Goal: Entertainment & Leisure: Consume media (video, audio)

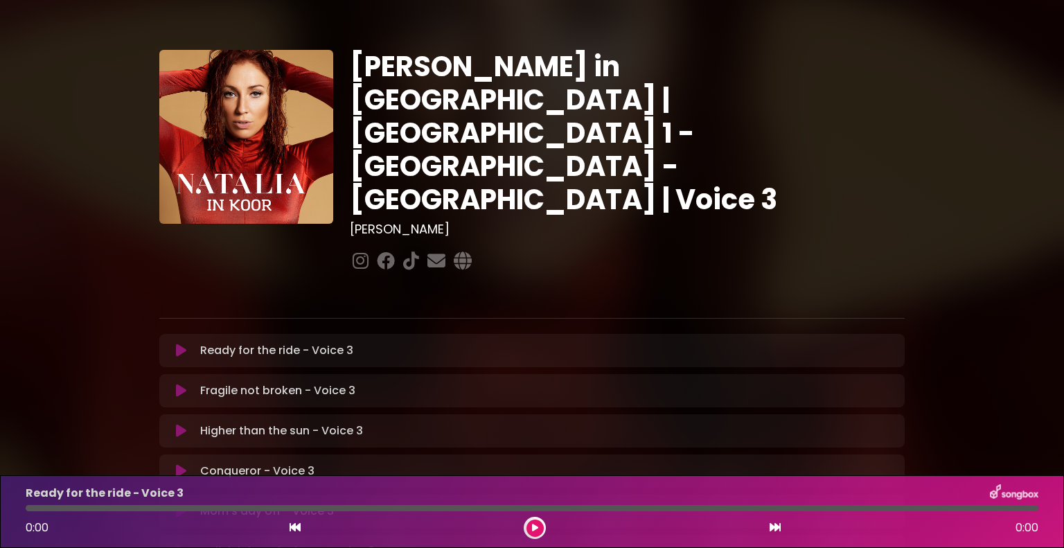
scroll to position [370, 0]
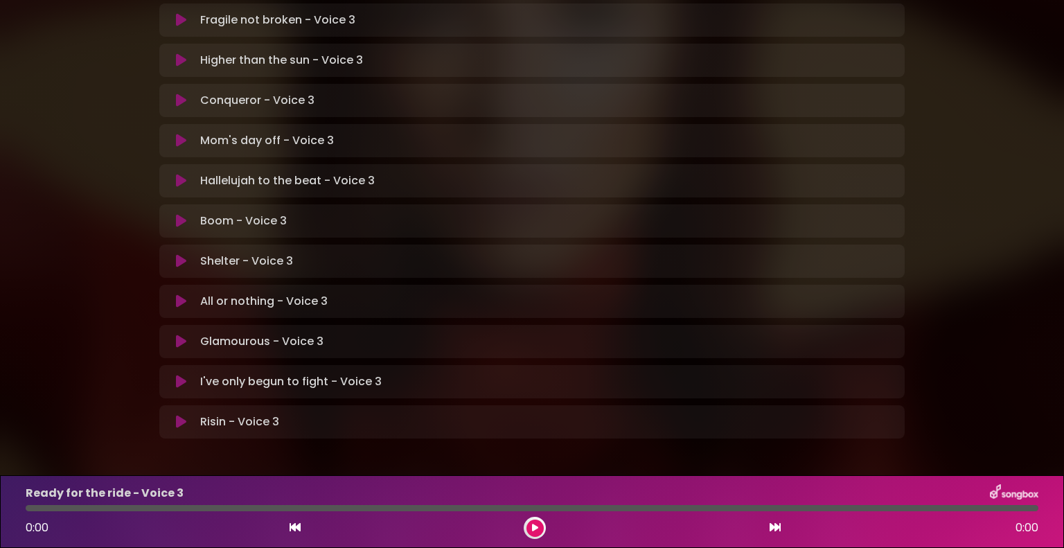
click at [177, 415] on icon at bounding box center [181, 422] width 10 height 14
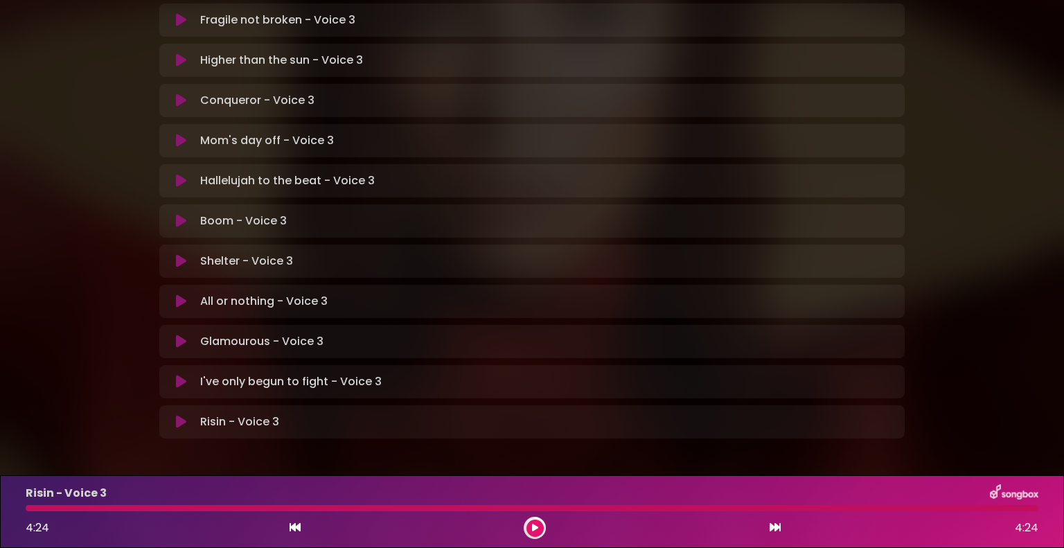
click at [176, 415] on icon at bounding box center [181, 422] width 10 height 14
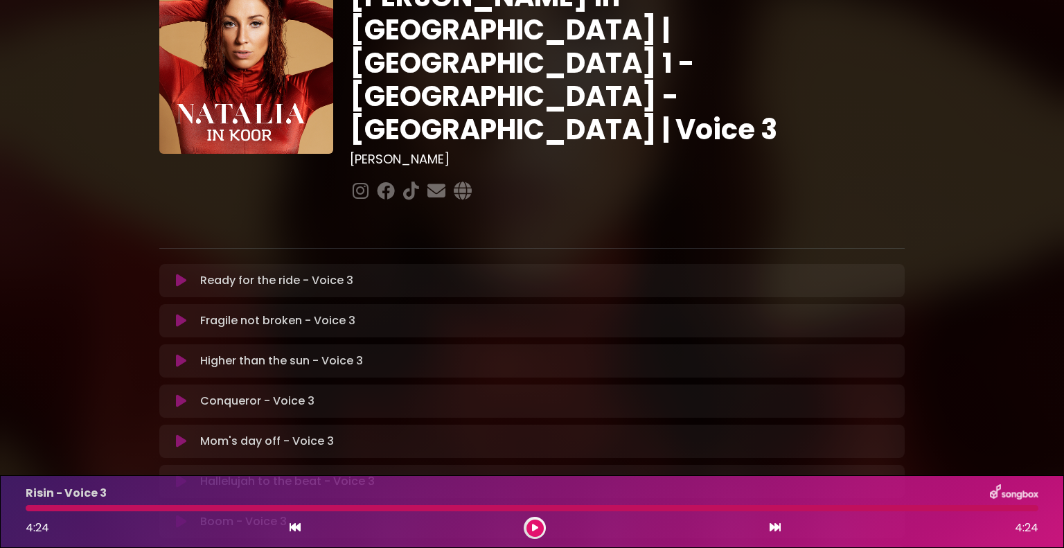
scroll to position [24, 0]
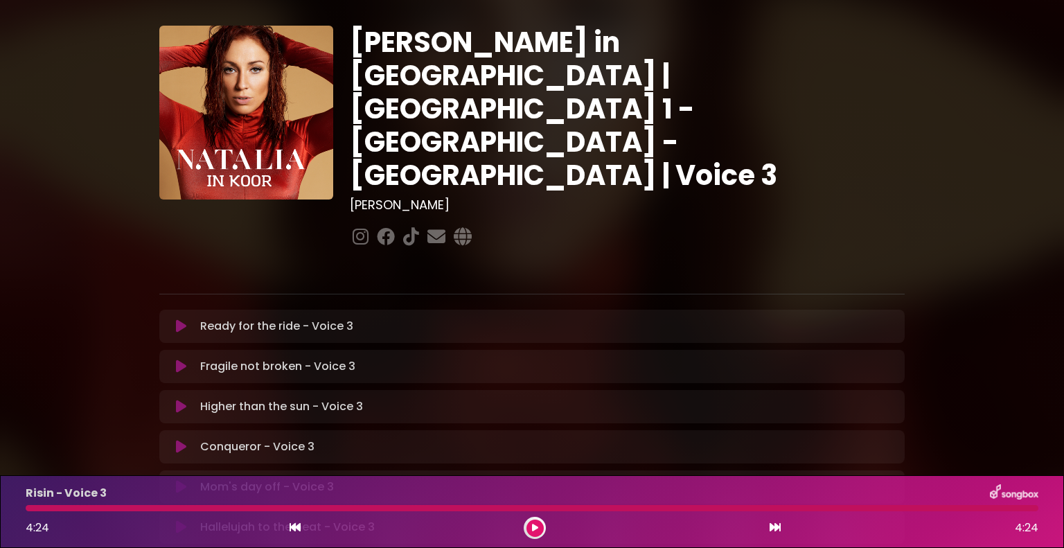
click at [181, 319] on icon at bounding box center [181, 326] width 10 height 14
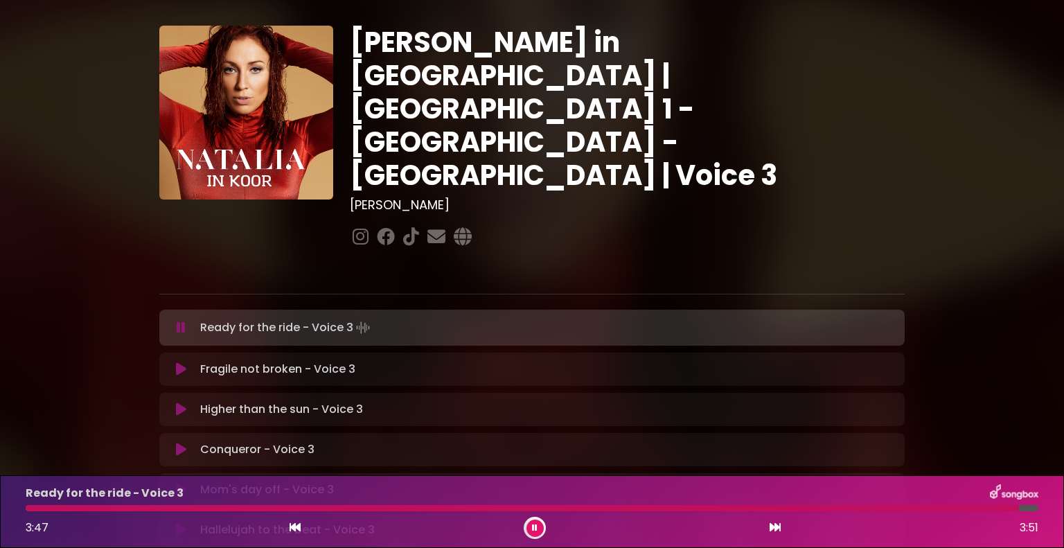
click at [186, 321] on button at bounding box center [181, 328] width 27 height 14
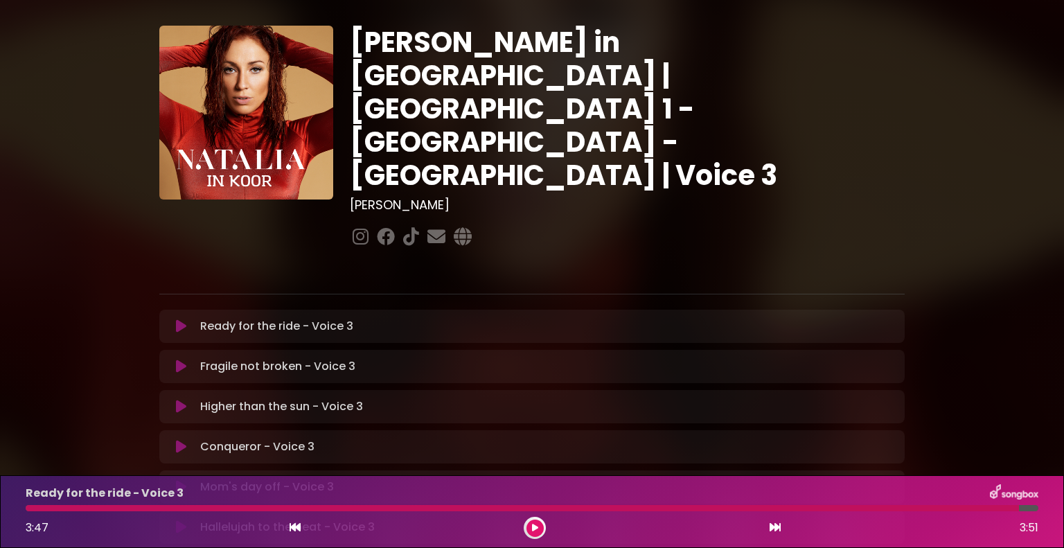
click at [185, 319] on icon at bounding box center [181, 326] width 10 height 14
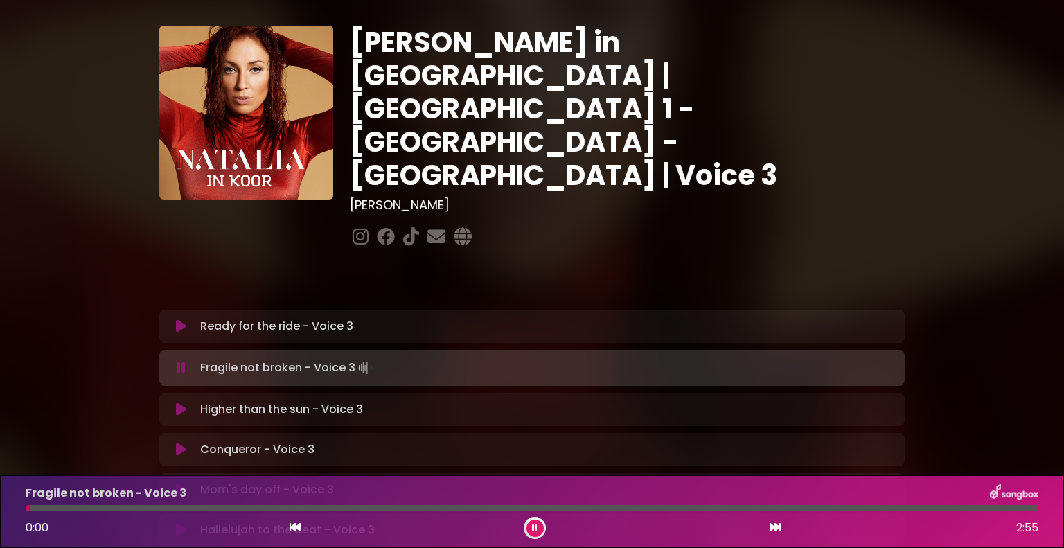
click at [181, 361] on icon at bounding box center [181, 368] width 9 height 14
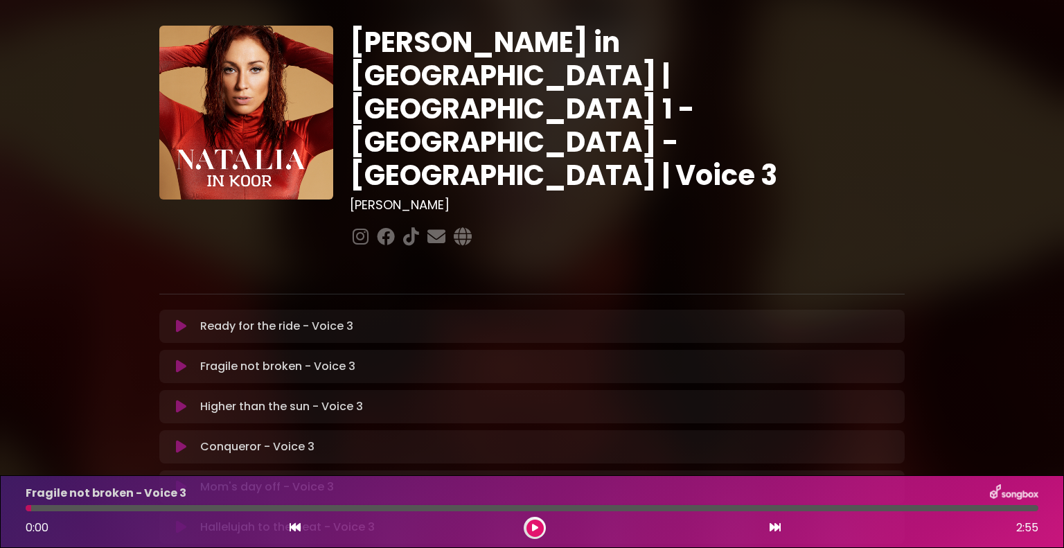
click at [179, 319] on icon at bounding box center [181, 326] width 10 height 14
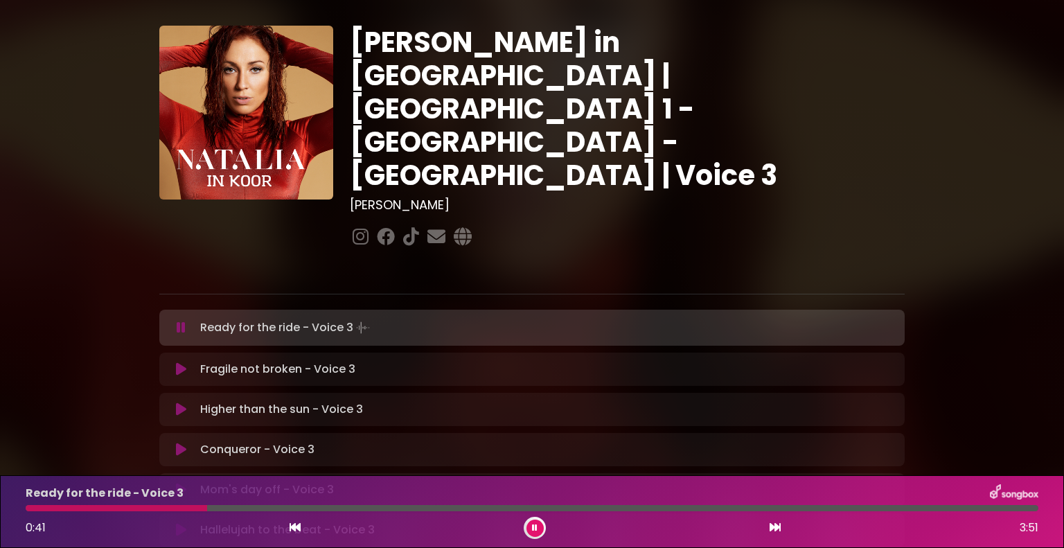
drag, startPoint x: 457, startPoint y: 172, endPoint x: 465, endPoint y: 177, distance: 9.0
drag, startPoint x: 466, startPoint y: 177, endPoint x: 476, endPoint y: 170, distance: 11.5
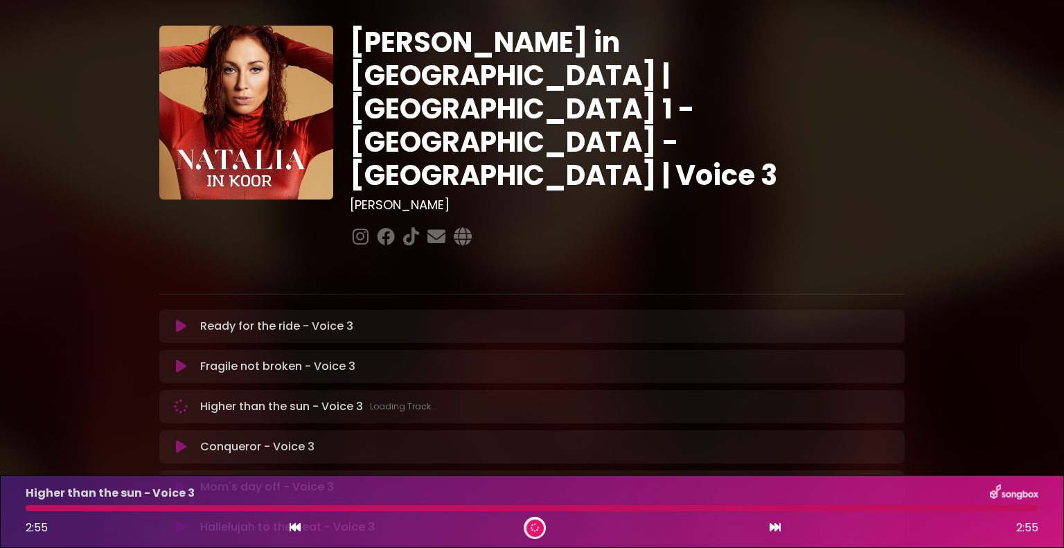
click at [180, 397] on icon at bounding box center [180, 406] width 19 height 19
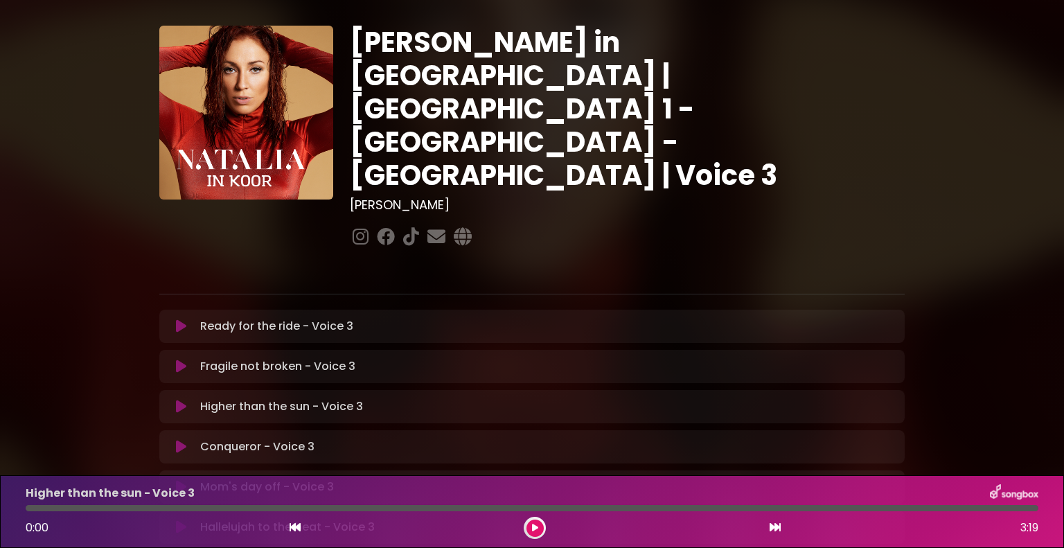
click at [186, 359] on icon at bounding box center [181, 366] width 10 height 14
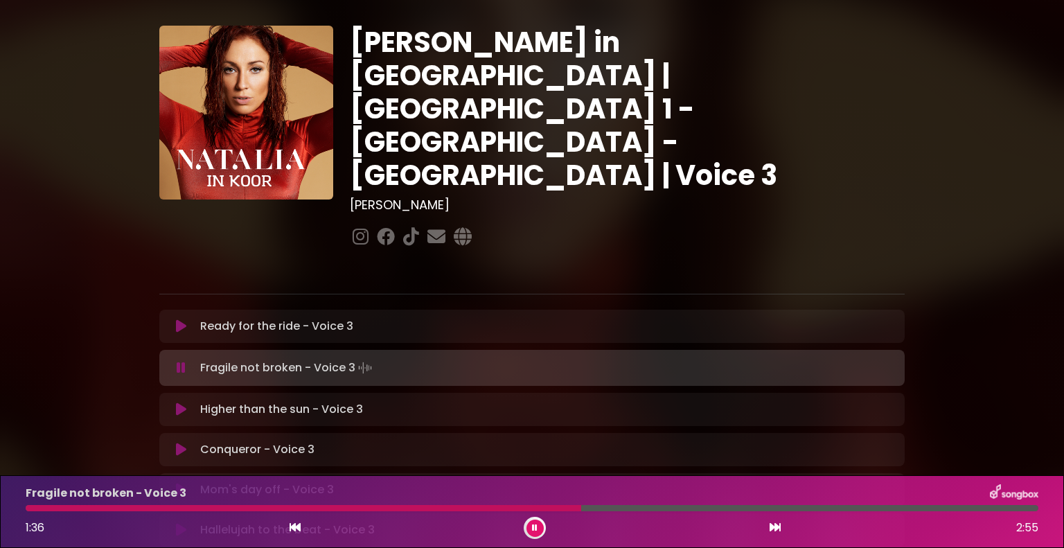
click at [1059, 281] on div "[PERSON_NAME] in [GEOGRAPHIC_DATA] | [GEOGRAPHIC_DATA] 1 - [GEOGRAPHIC_DATA] - …" at bounding box center [532, 401] width 1064 height 818
drag, startPoint x: 1063, startPoint y: 283, endPoint x: 925, endPoint y: 356, distance: 155.8
click at [1039, 311] on div "[PERSON_NAME] in [GEOGRAPHIC_DATA] | [GEOGRAPHIC_DATA] 1 - [GEOGRAPHIC_DATA] - …" at bounding box center [532, 401] width 1064 height 818
click at [536, 508] on div at bounding box center [532, 508] width 1012 height 6
click at [530, 504] on div "Fragile not broken - Voice 3 1:27 2:55" at bounding box center [531, 511] width 1029 height 55
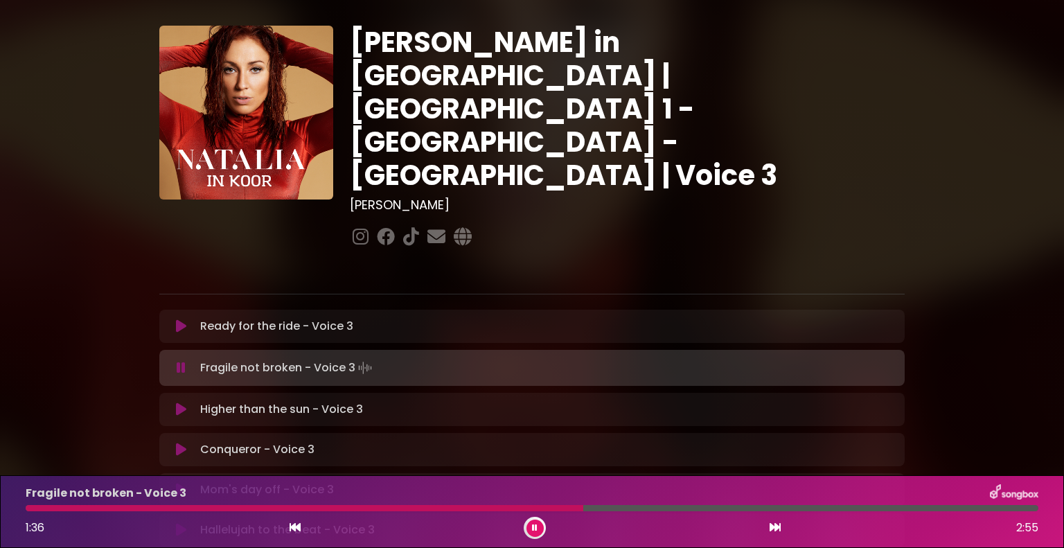
click at [505, 503] on div "Fragile not broken - Voice 3 1:36 2:55" at bounding box center [531, 511] width 1029 height 55
click at [505, 510] on div at bounding box center [532, 508] width 1012 height 6
click at [470, 506] on div at bounding box center [532, 508] width 1012 height 6
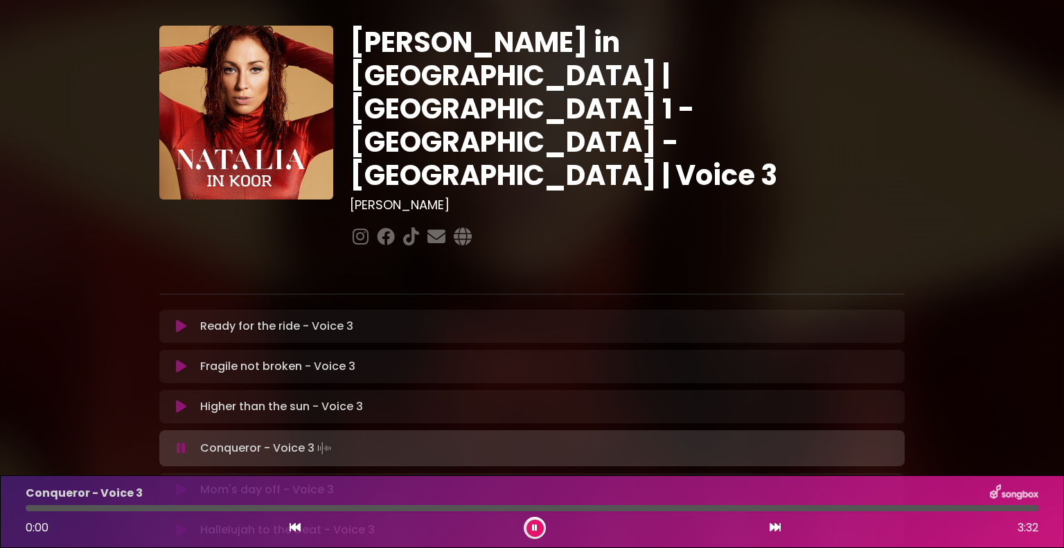
click at [180, 441] on icon at bounding box center [181, 448] width 9 height 14
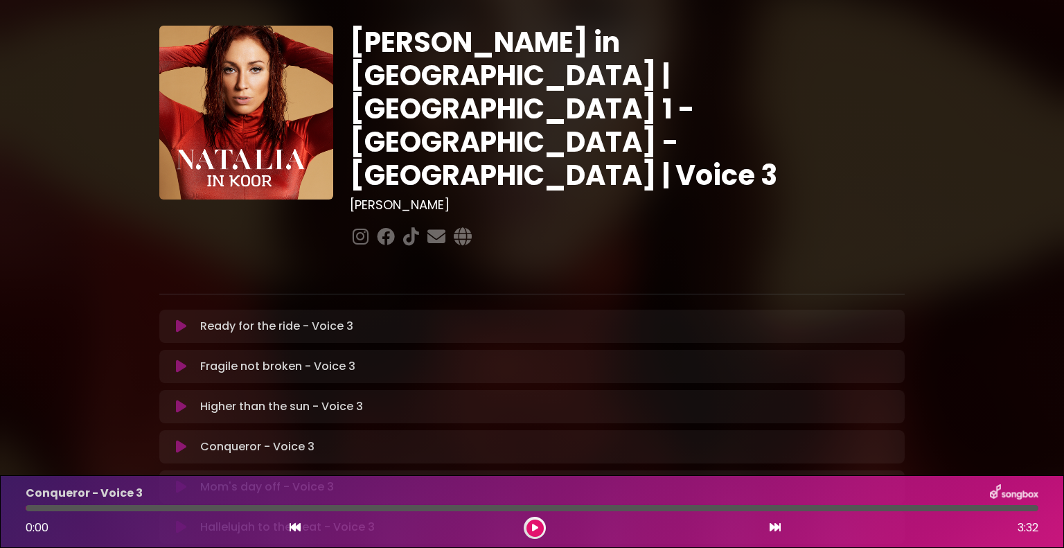
click at [174, 400] on button at bounding box center [181, 407] width 27 height 14
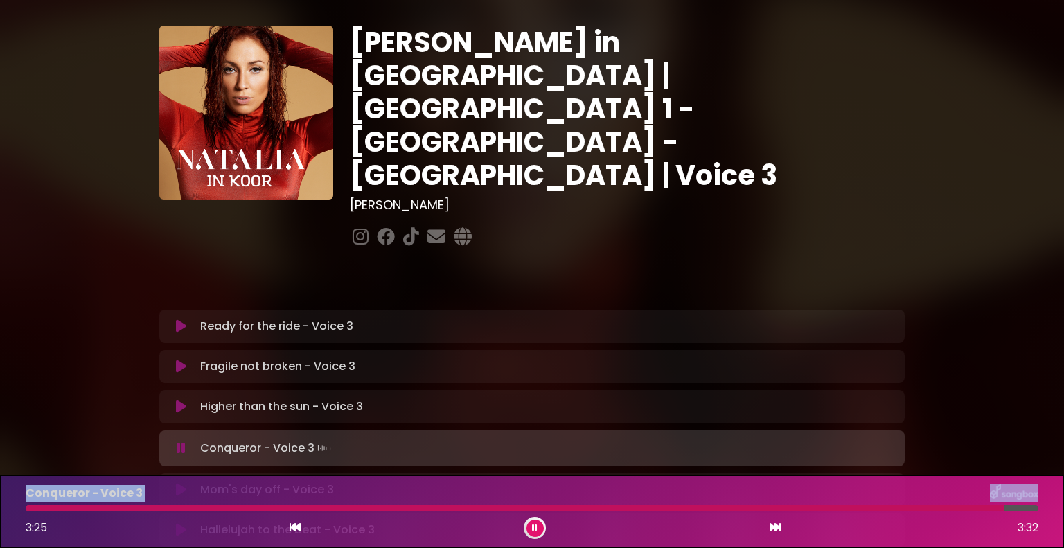
scroll to position [93, 0]
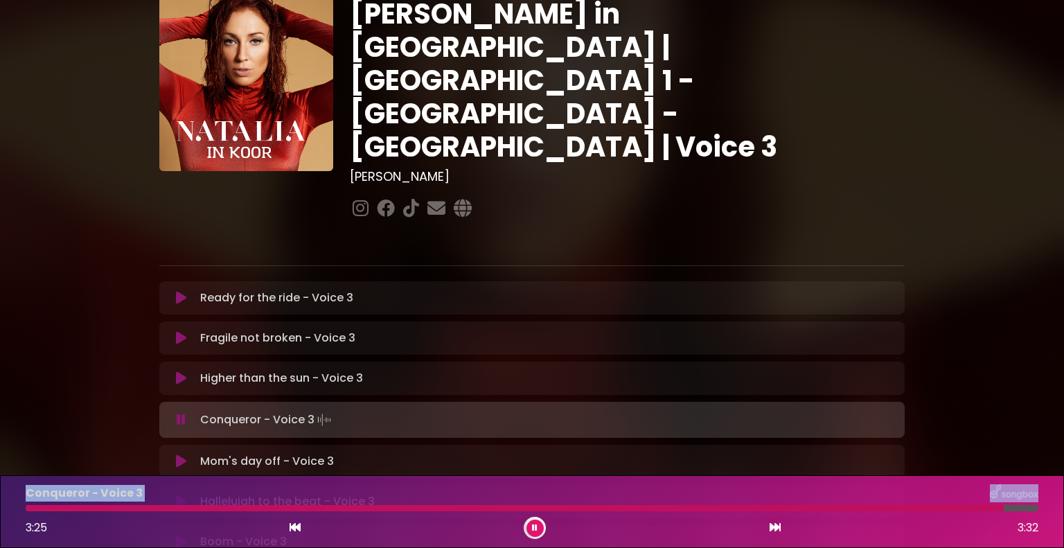
drag, startPoint x: 244, startPoint y: 553, endPoint x: 1063, endPoint y: 343, distance: 845.6
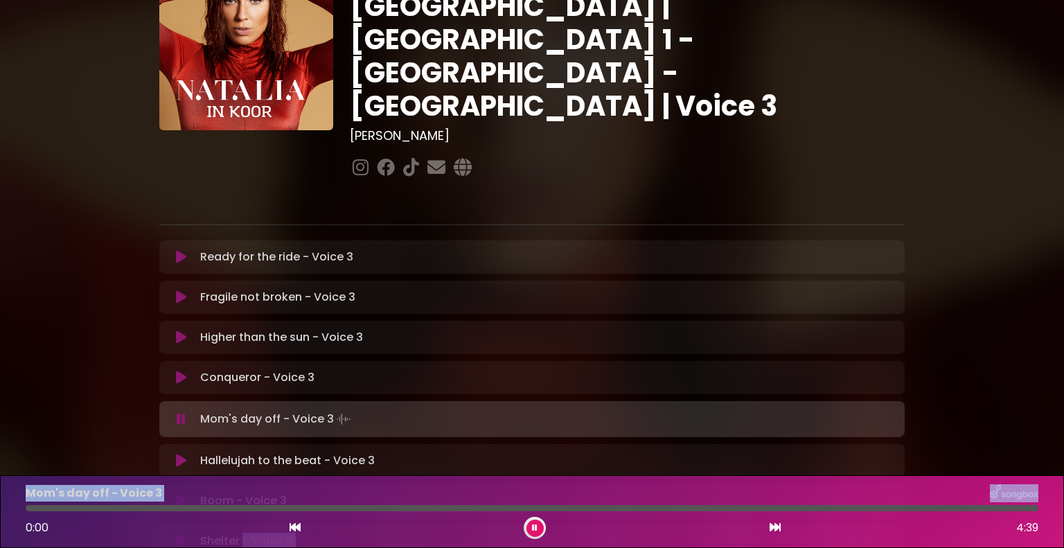
drag, startPoint x: 1063, startPoint y: 343, endPoint x: 183, endPoint y: 365, distance: 880.4
click at [182, 411] on icon at bounding box center [181, 419] width 16 height 16
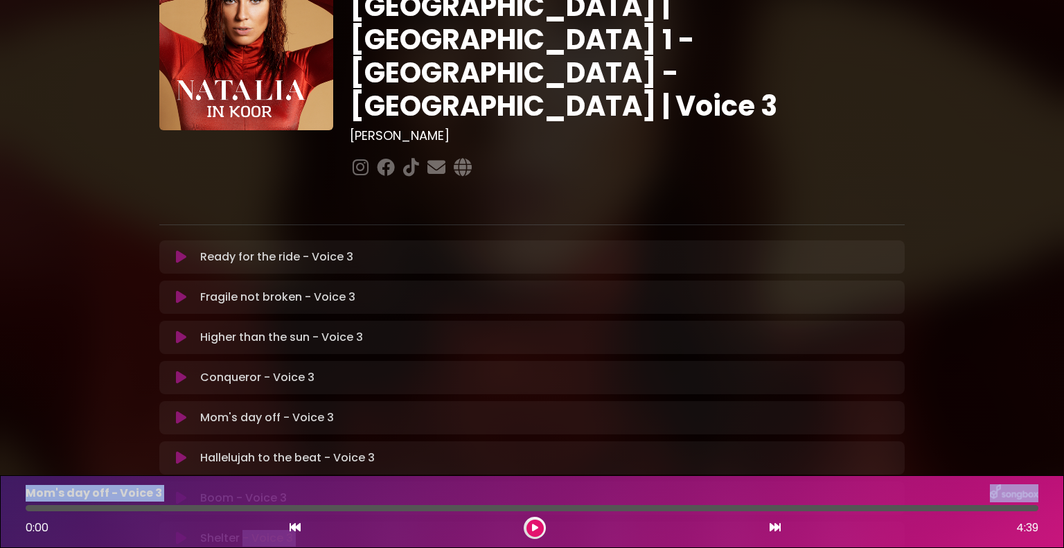
click at [182, 370] on icon at bounding box center [181, 377] width 10 height 14
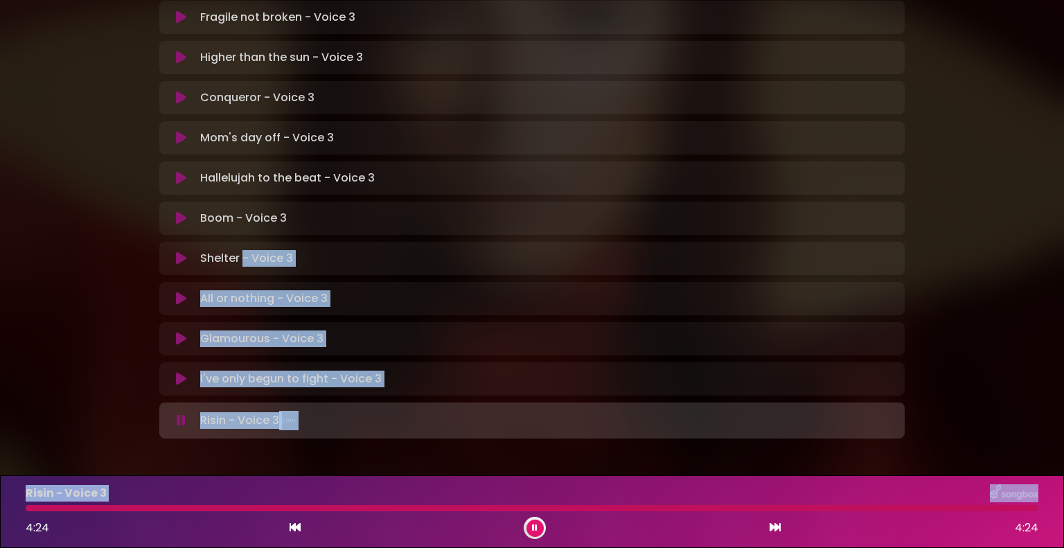
scroll to position [370, 0]
